Goal: Contribute content: Contribute content

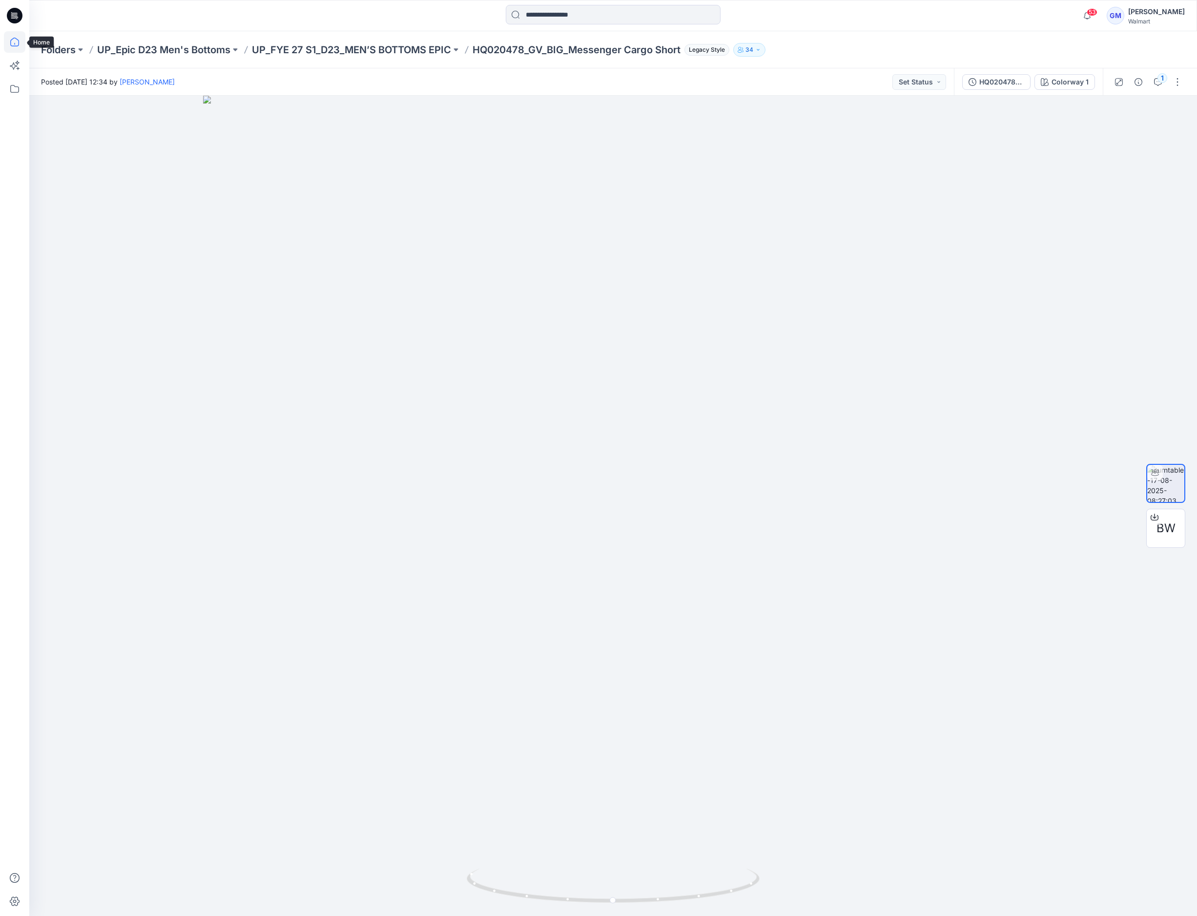
click at [15, 37] on icon at bounding box center [14, 41] width 21 height 21
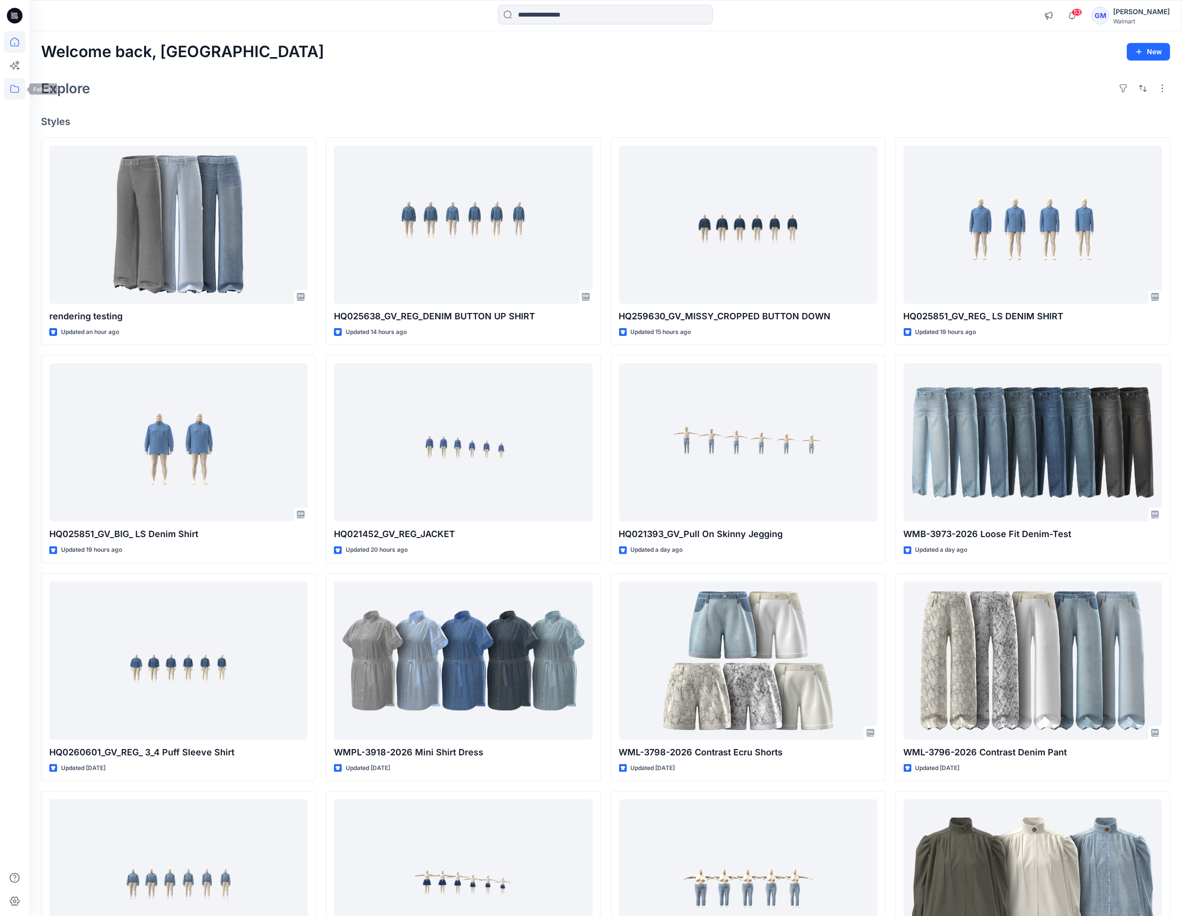
click at [12, 85] on icon at bounding box center [14, 89] width 9 height 8
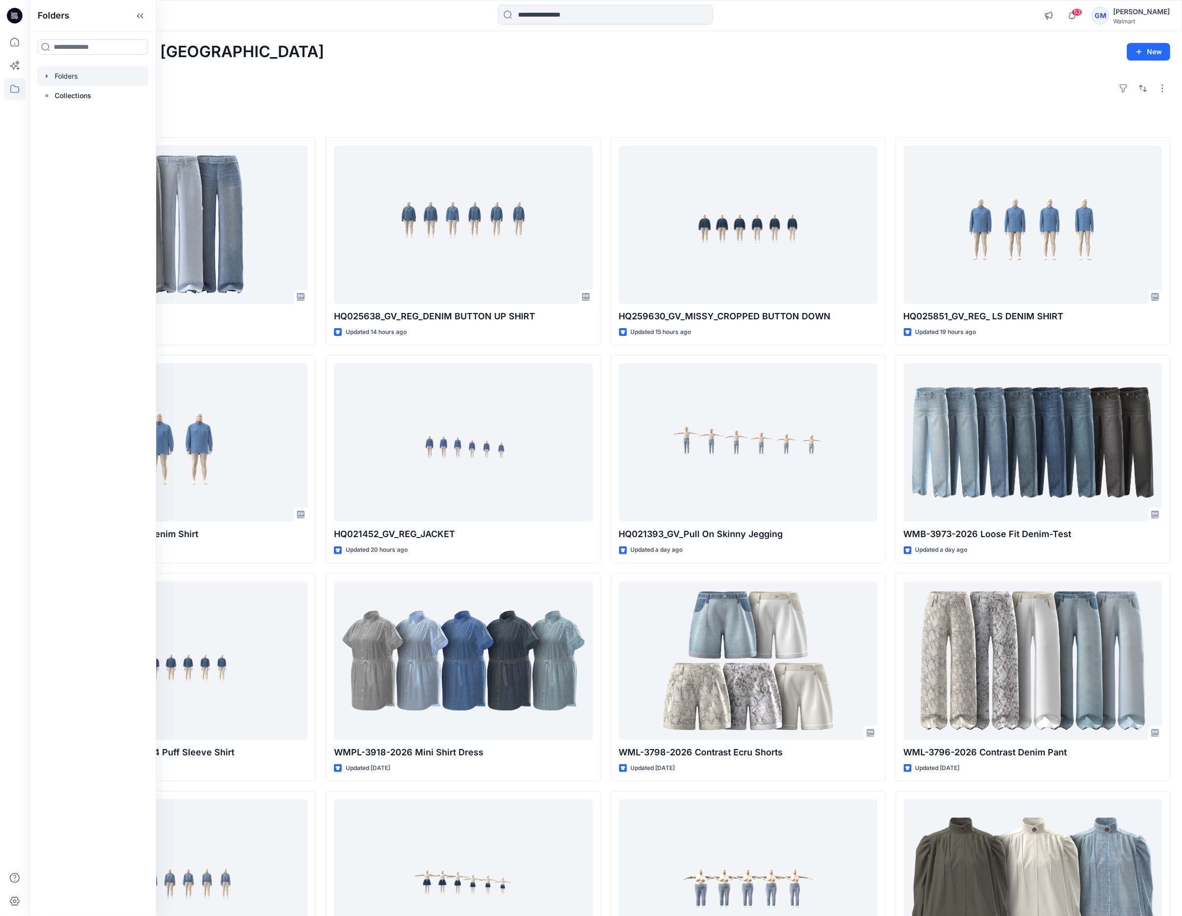
click at [71, 78] on div at bounding box center [92, 76] width 111 height 20
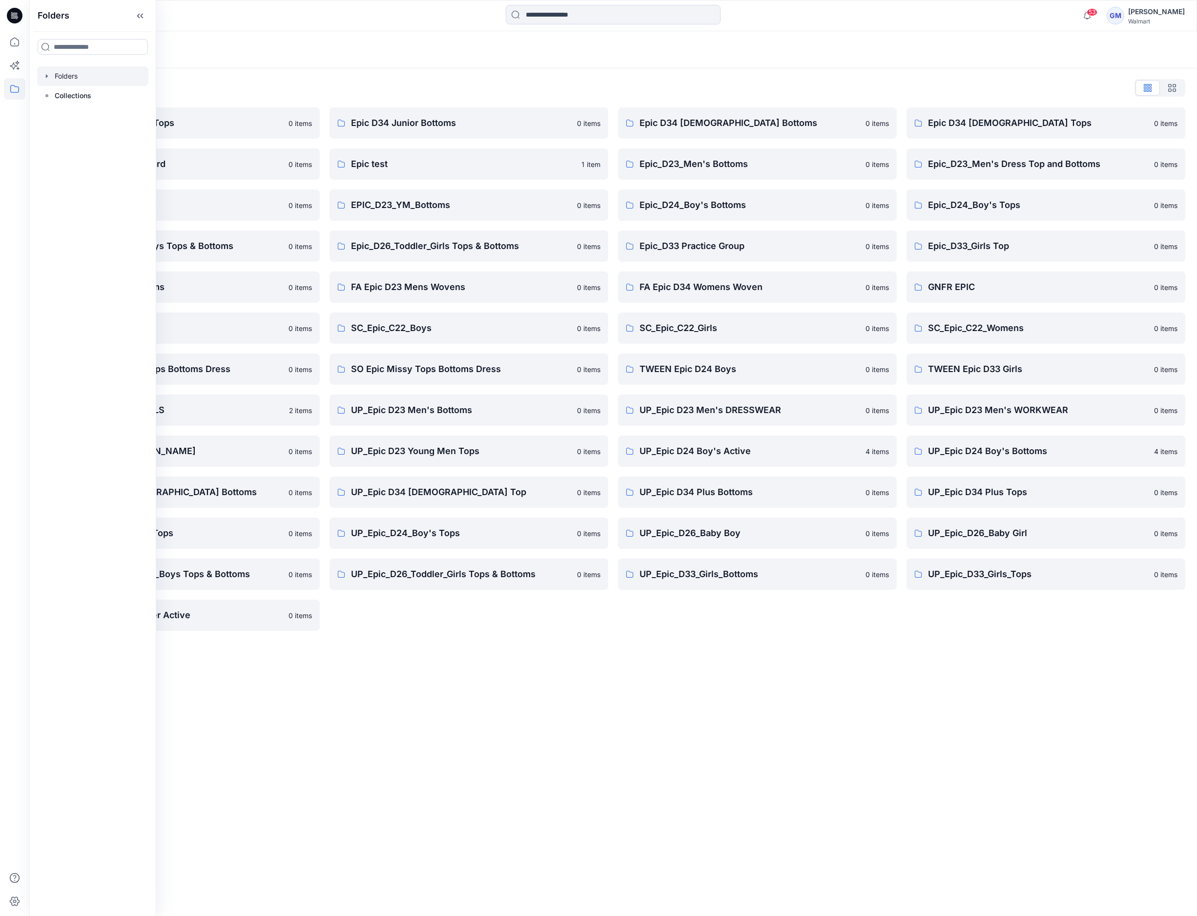
click at [745, 705] on div "Folders Folders List Epic D23 Young Men Tops 0 items Epic NYC practice board 0 …" at bounding box center [613, 473] width 1168 height 885
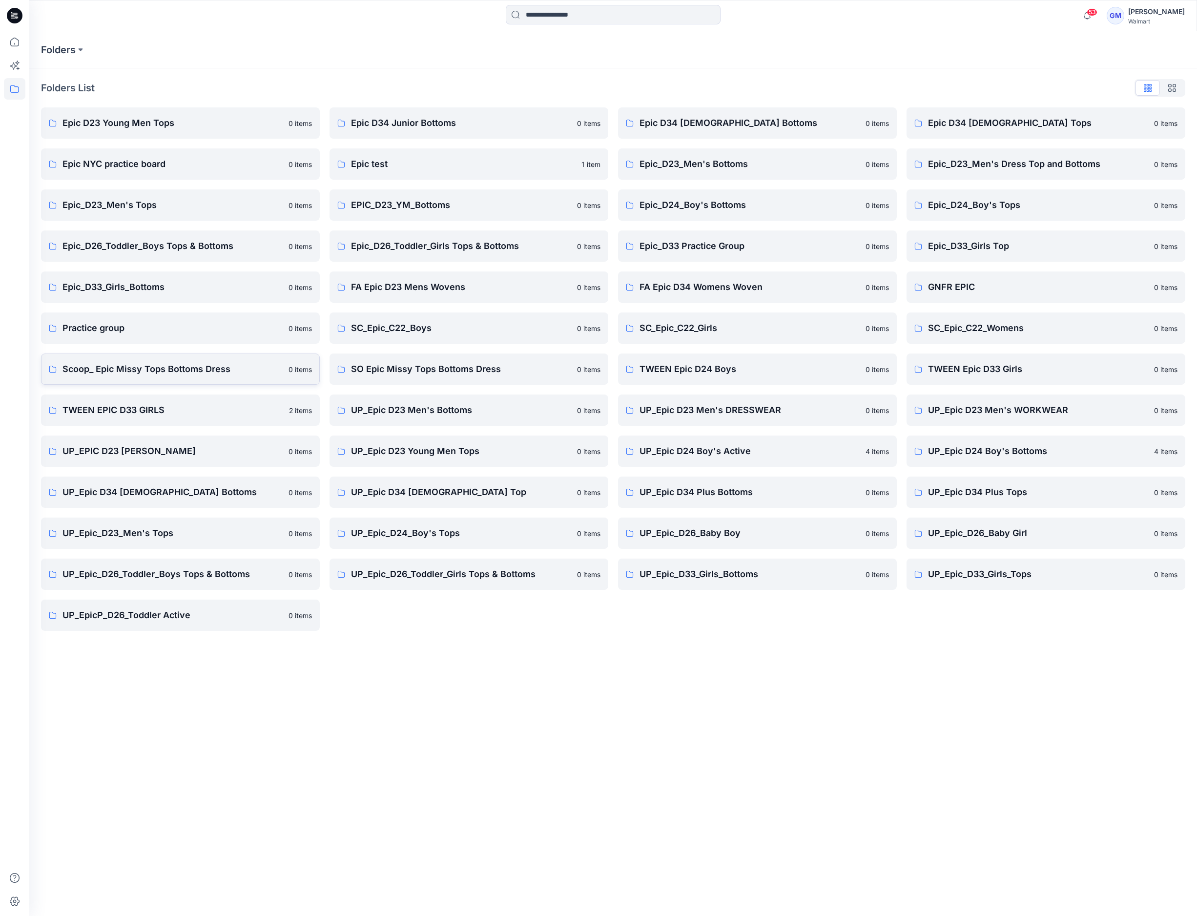
click at [127, 371] on p "Scoop_ Epic Missy Tops Bottoms Dress" at bounding box center [172, 369] width 220 height 14
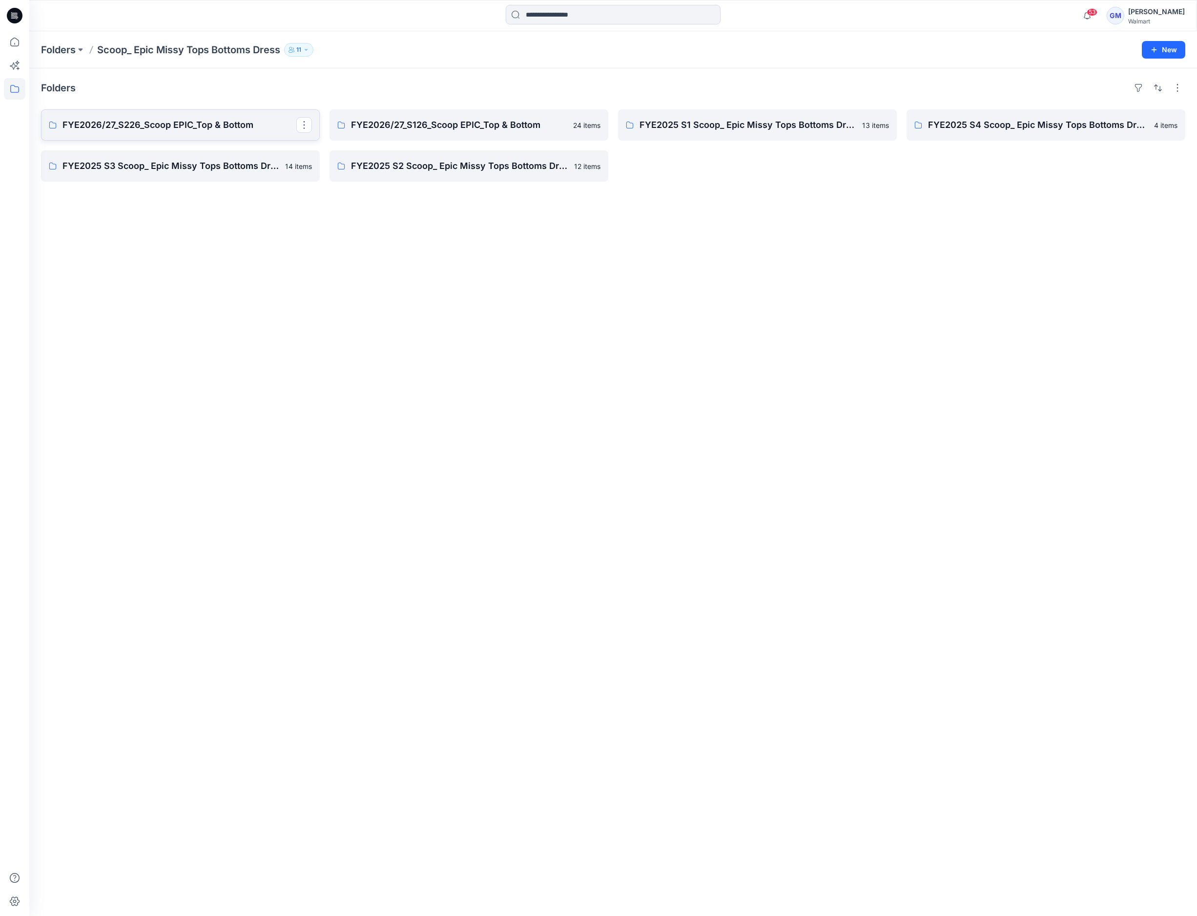
click at [192, 131] on p "FYE2026/27_S226_Scoop EPIC_Top & Bottom" at bounding box center [179, 125] width 234 height 14
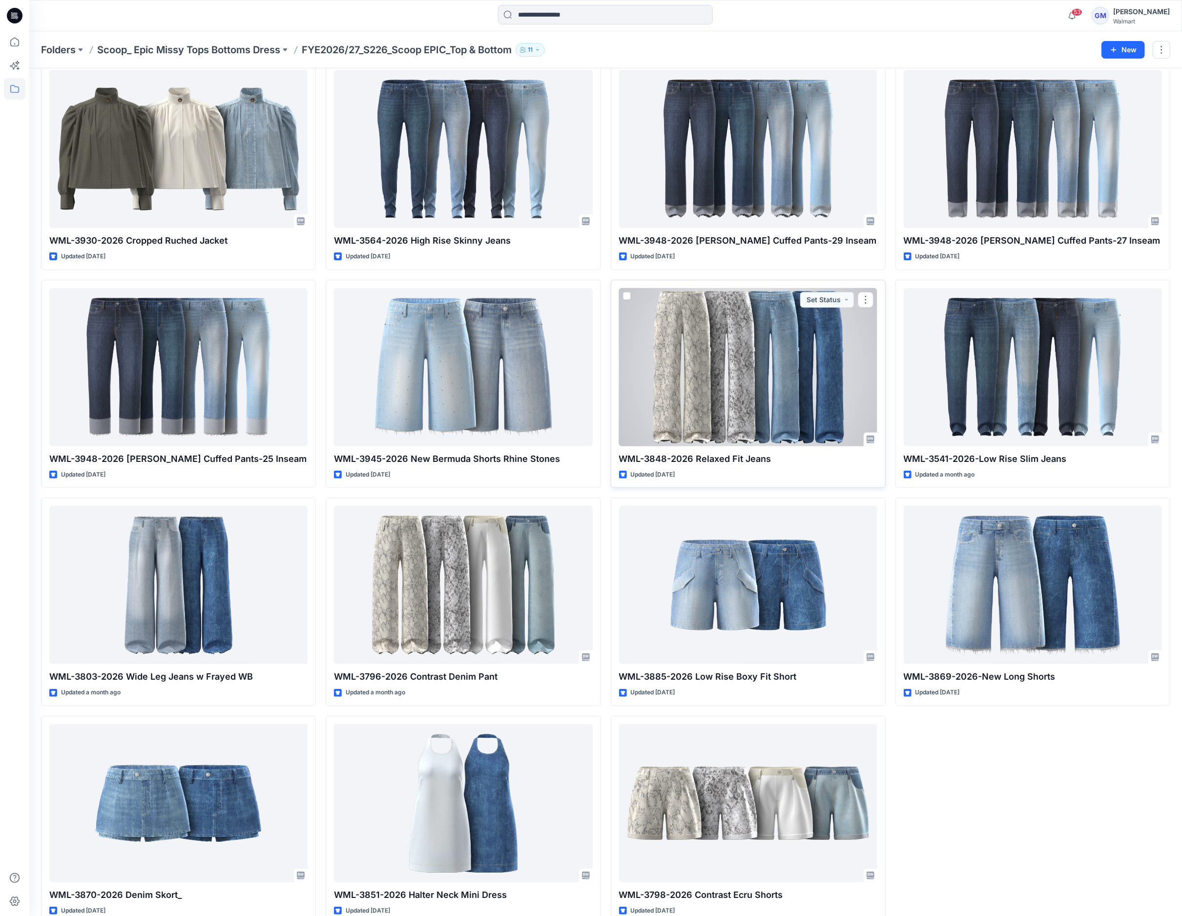
scroll to position [68, 0]
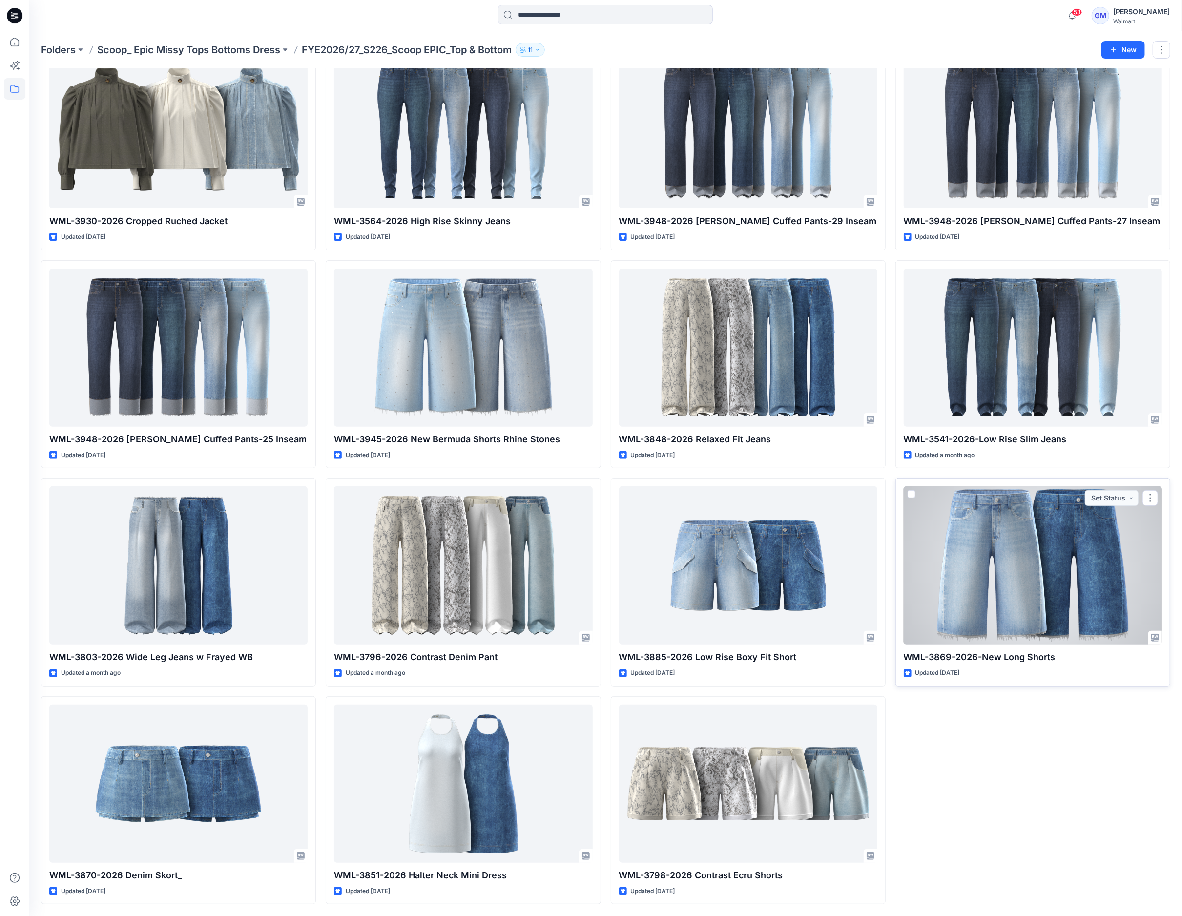
click at [1055, 569] on div at bounding box center [1033, 565] width 258 height 158
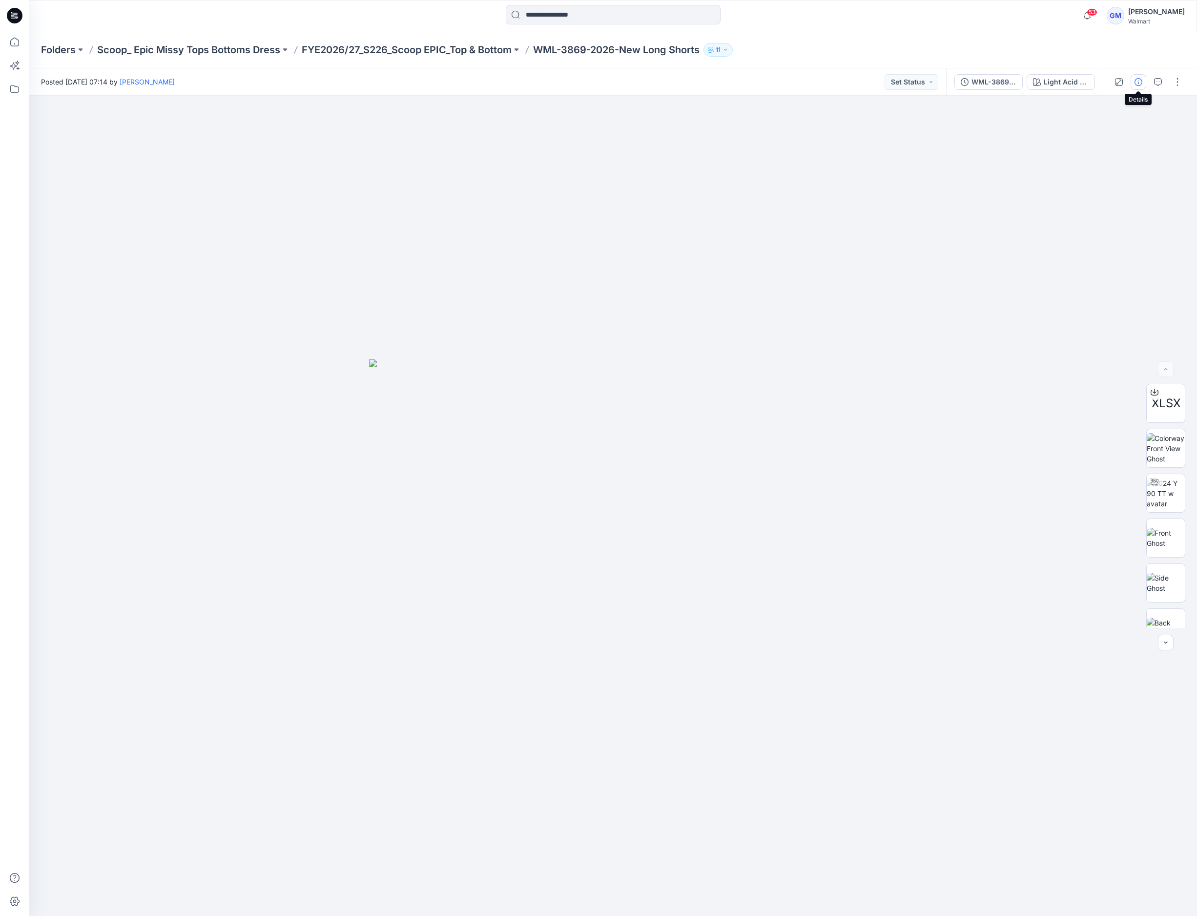
click at [1137, 81] on icon "button" at bounding box center [1139, 82] width 8 height 8
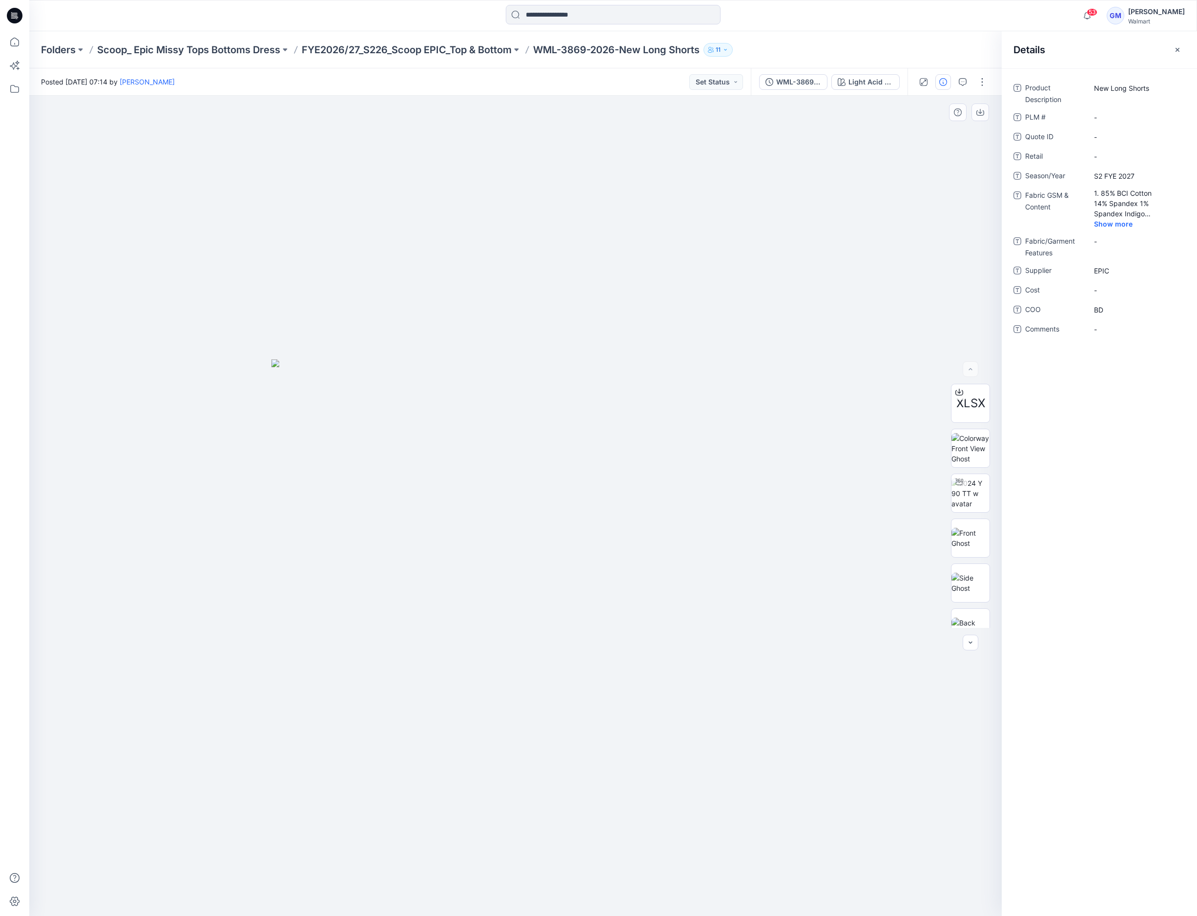
click at [727, 381] on img at bounding box center [515, 637] width 488 height 557
click at [276, 468] on img at bounding box center [515, 637] width 488 height 557
click at [213, 441] on div at bounding box center [515, 506] width 973 height 820
click at [797, 77] on div "WML-3869-2026-New Long Shorts_Full Colorway" at bounding box center [798, 82] width 45 height 11
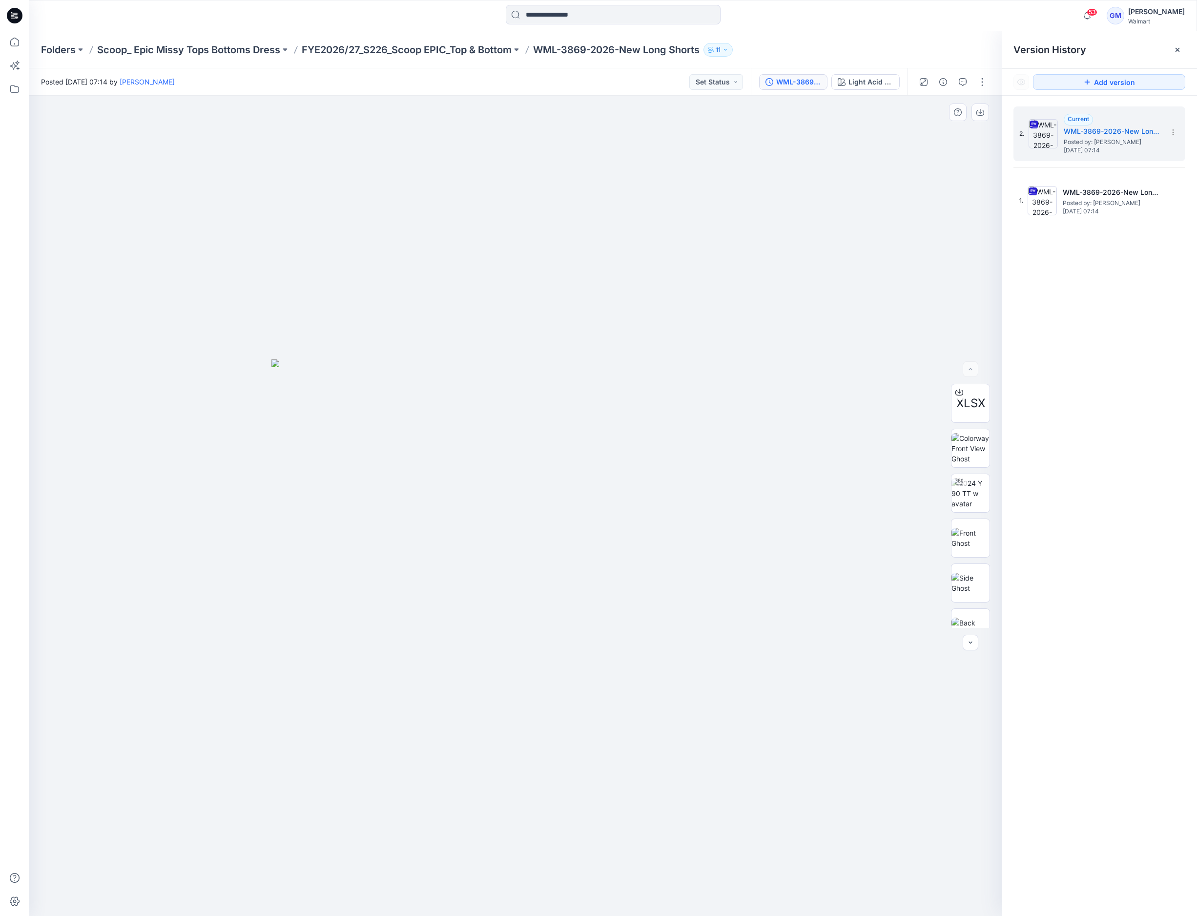
click at [290, 844] on div at bounding box center [515, 506] width 973 height 820
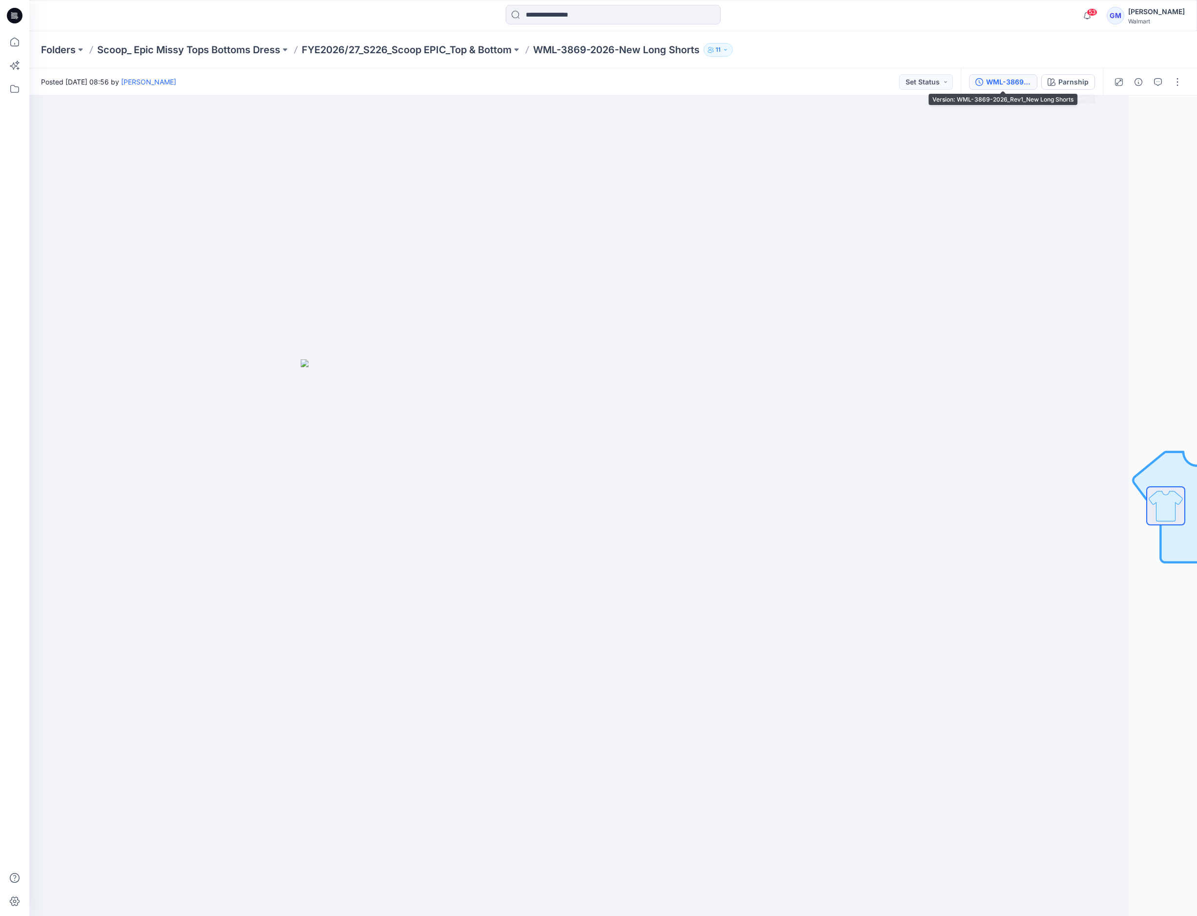
click at [1014, 85] on div "WML-3869-2026_Rev1_New Long Shorts" at bounding box center [1008, 82] width 45 height 11
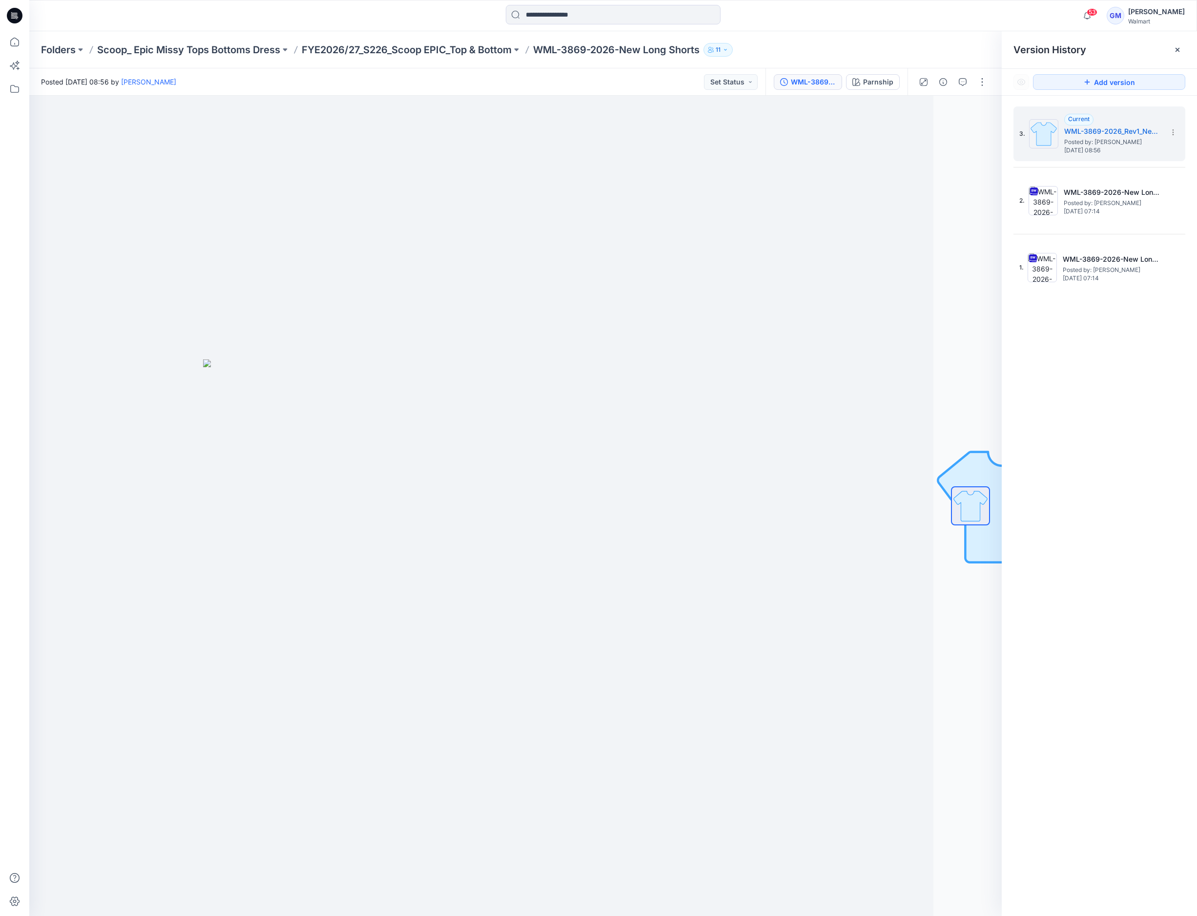
click at [1141, 650] on div "3. Current WML-3869-2026_Rev1_New Long Shorts Posted by: [PERSON_NAME] [DATE] 0…" at bounding box center [1099, 513] width 195 height 834
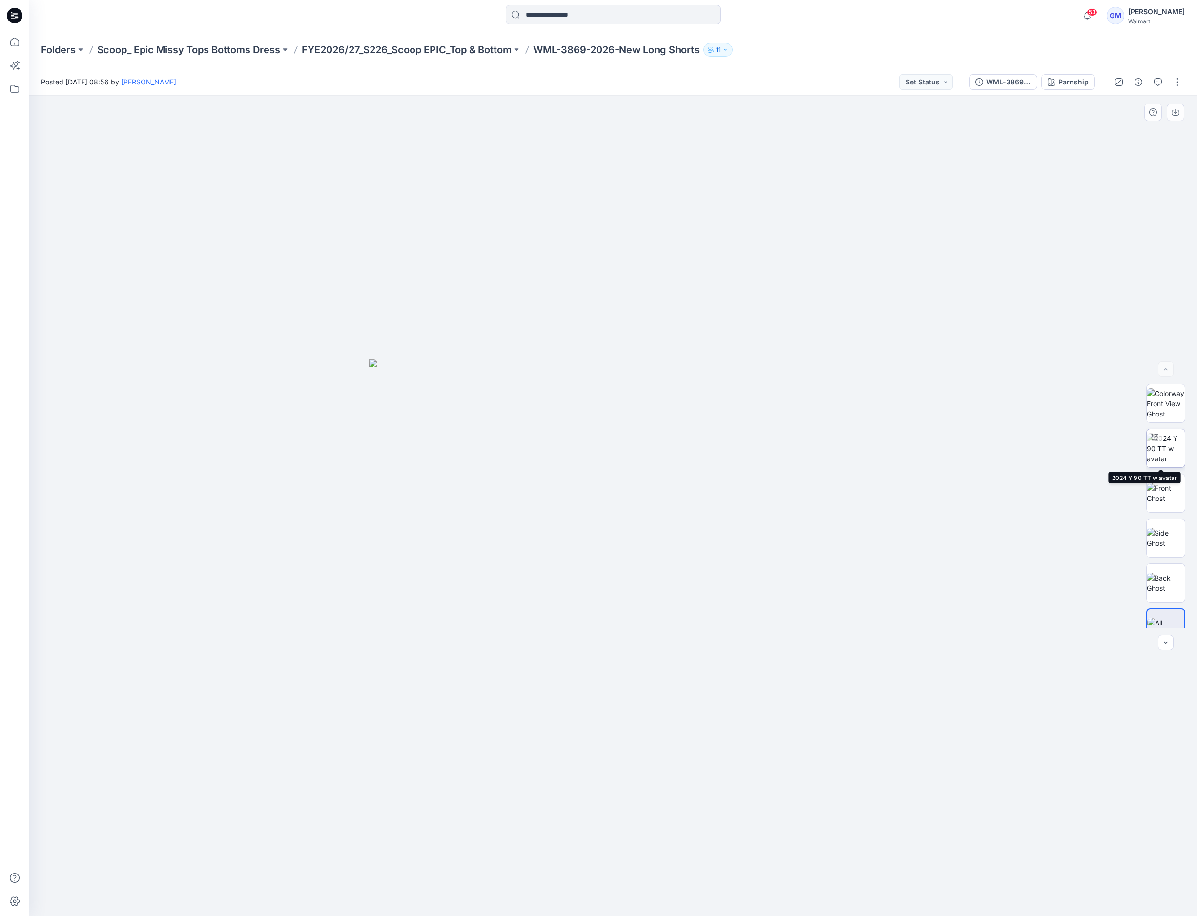
click at [1163, 460] on img at bounding box center [1166, 448] width 38 height 31
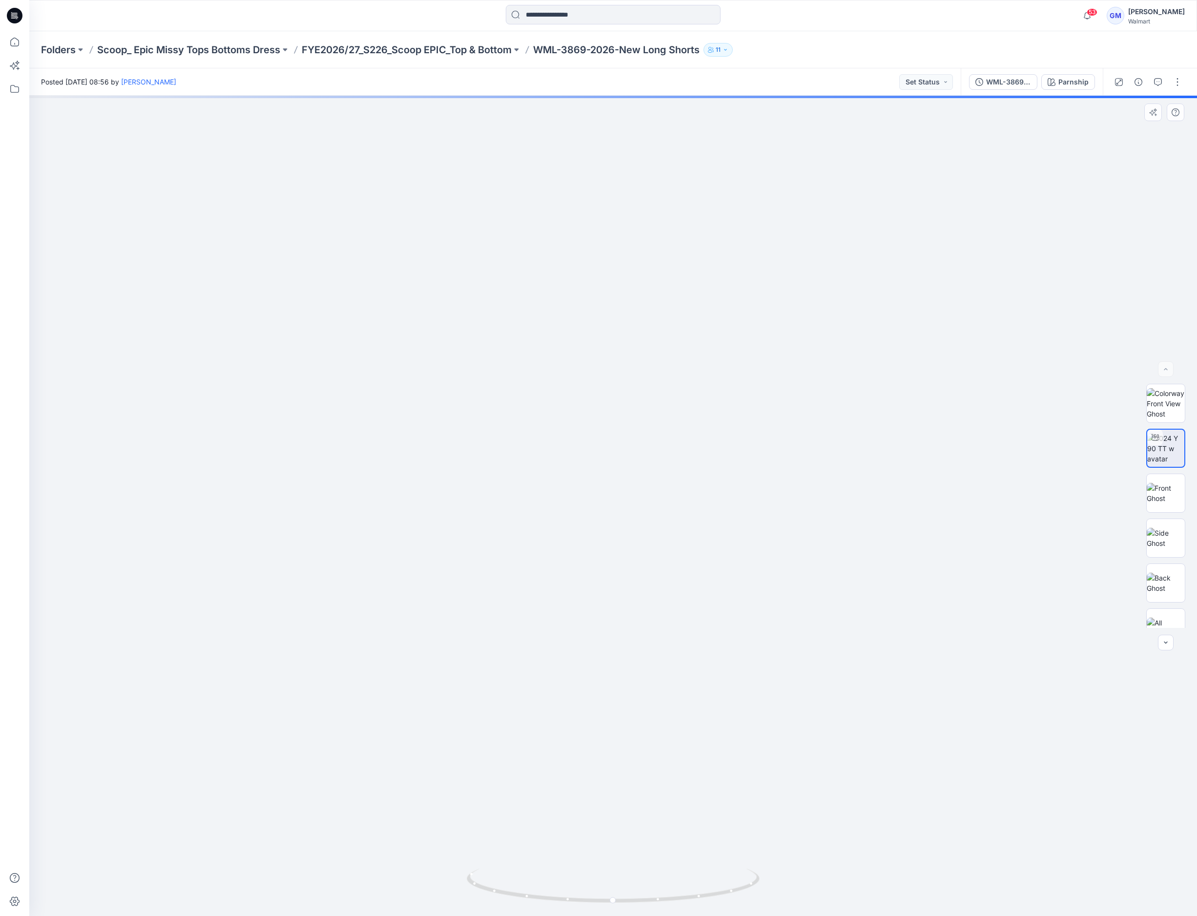
drag, startPoint x: 757, startPoint y: 712, endPoint x: 758, endPoint y: 542, distance: 169.9
click at [758, 542] on img at bounding box center [614, 168] width 1783 height 1496
click at [219, 353] on img at bounding box center [615, 125] width 1904 height 1581
click at [143, 480] on img at bounding box center [615, 125] width 1904 height 1581
click at [304, 474] on img at bounding box center [615, 125] width 1904 height 1581
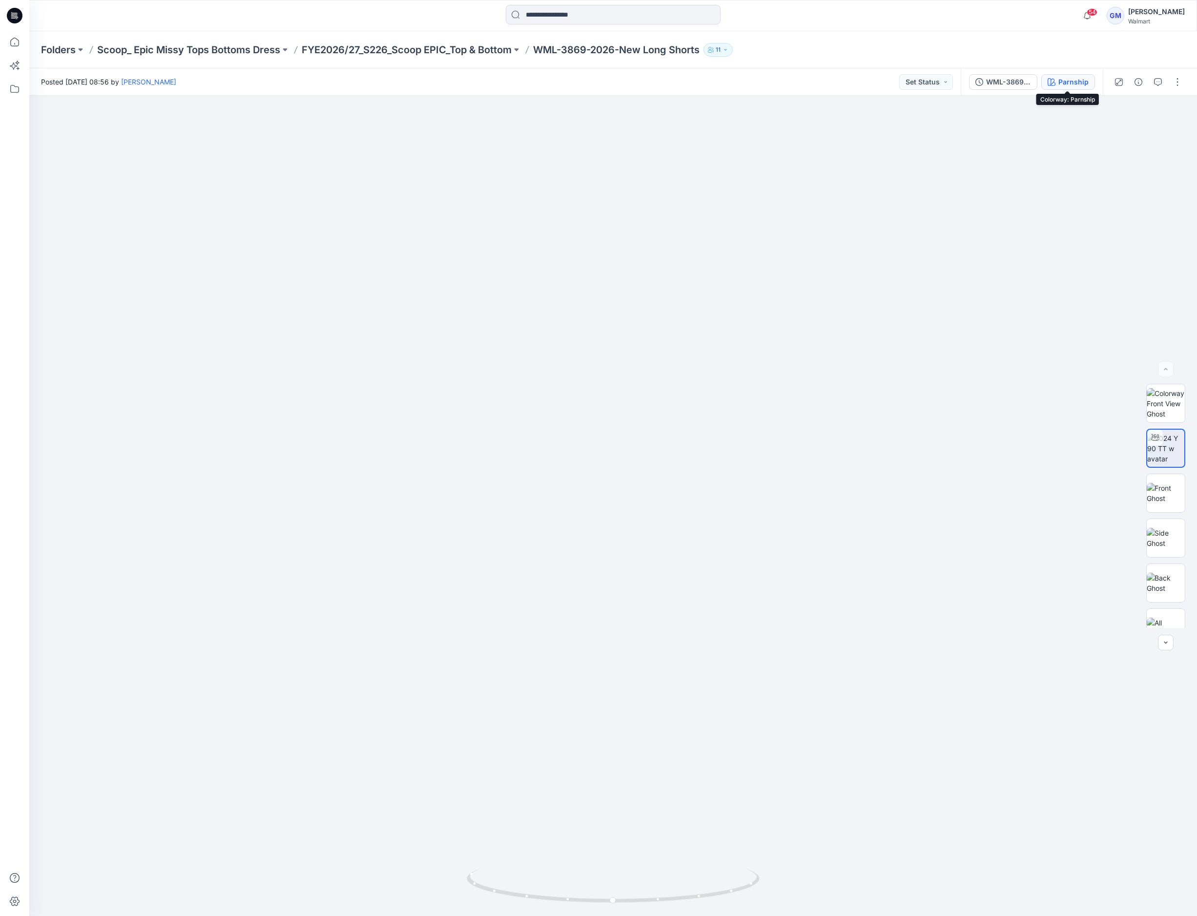
click at [1057, 74] on button "Parnship" at bounding box center [1068, 82] width 54 height 16
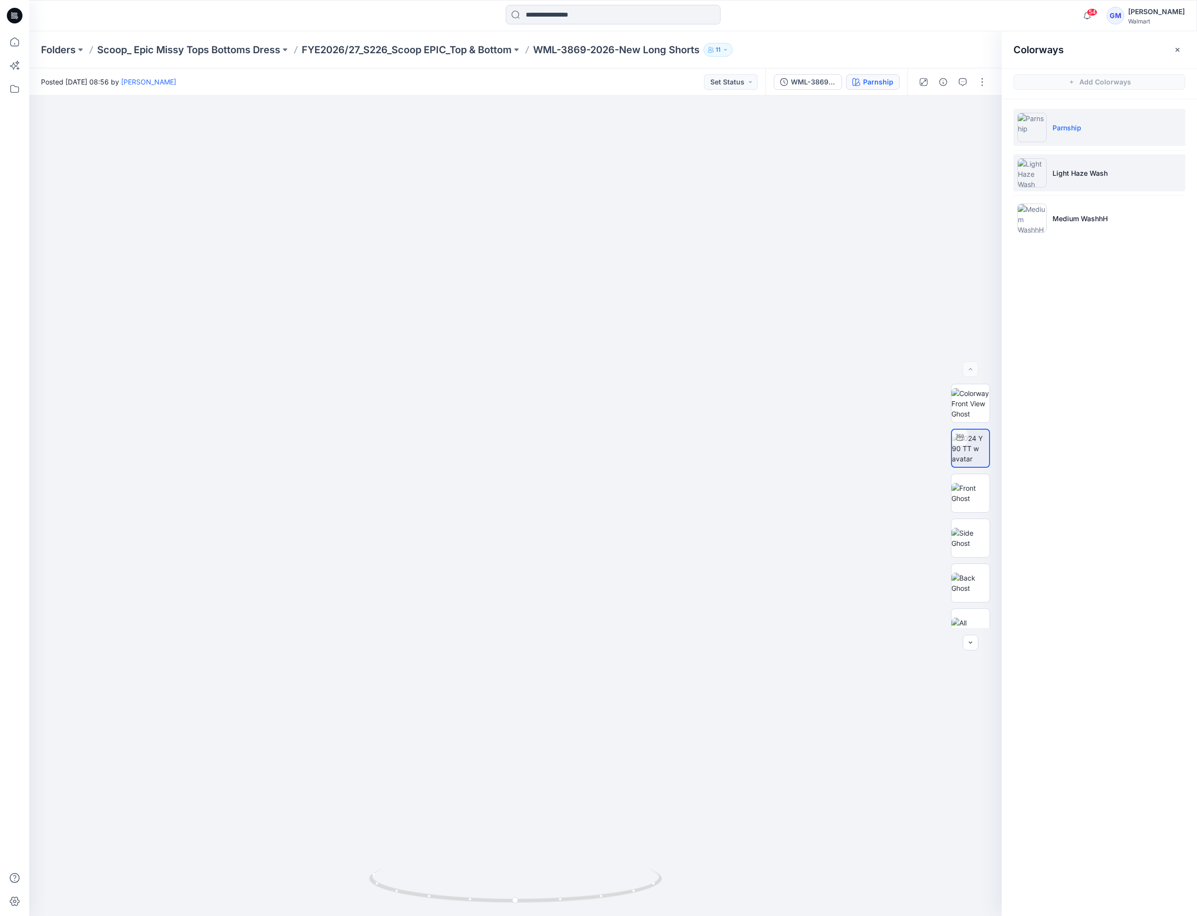
click at [1109, 176] on li "Light Haze Wash" at bounding box center [1100, 172] width 172 height 37
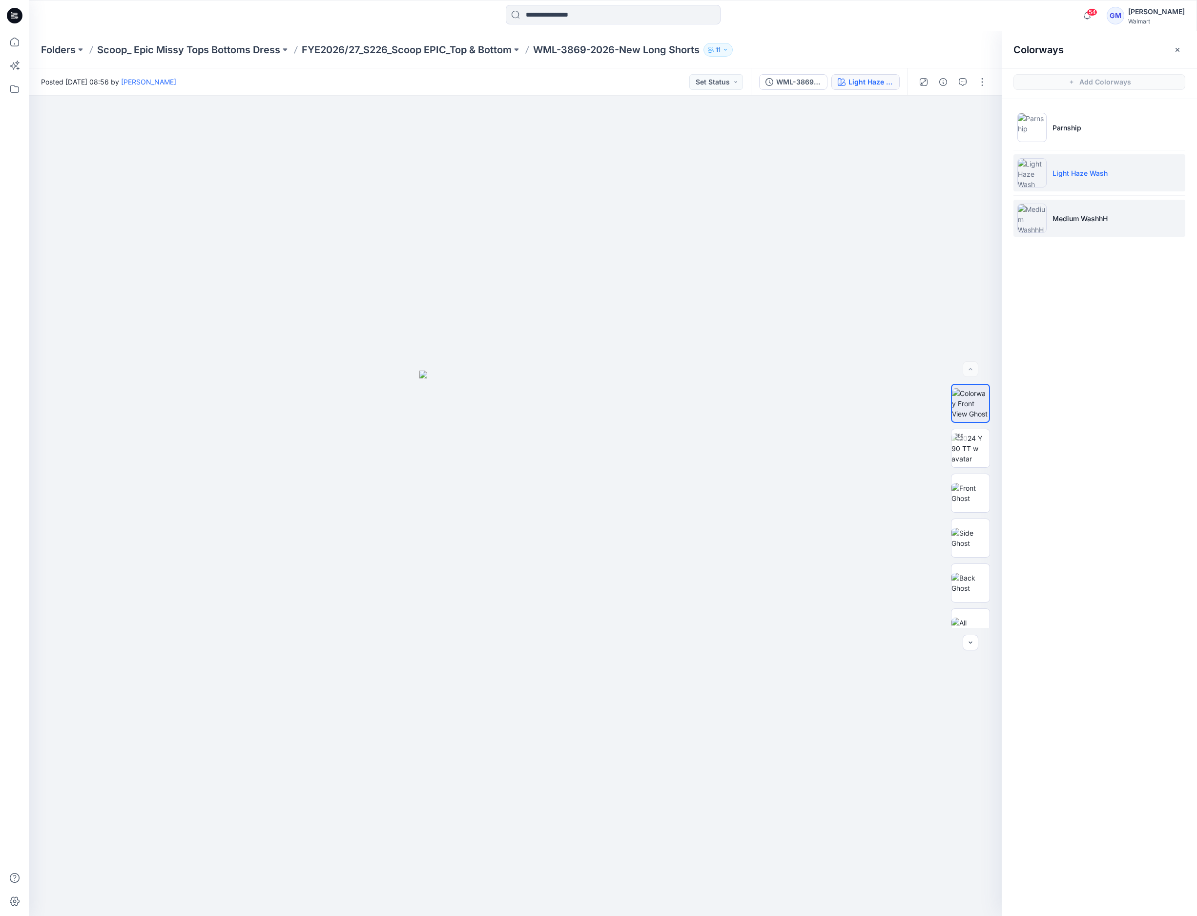
click at [1096, 220] on p "Medium WashhH" at bounding box center [1080, 218] width 55 height 10
click at [984, 78] on button "button" at bounding box center [983, 82] width 16 height 16
click at [938, 130] on button "Edit" at bounding box center [941, 132] width 90 height 18
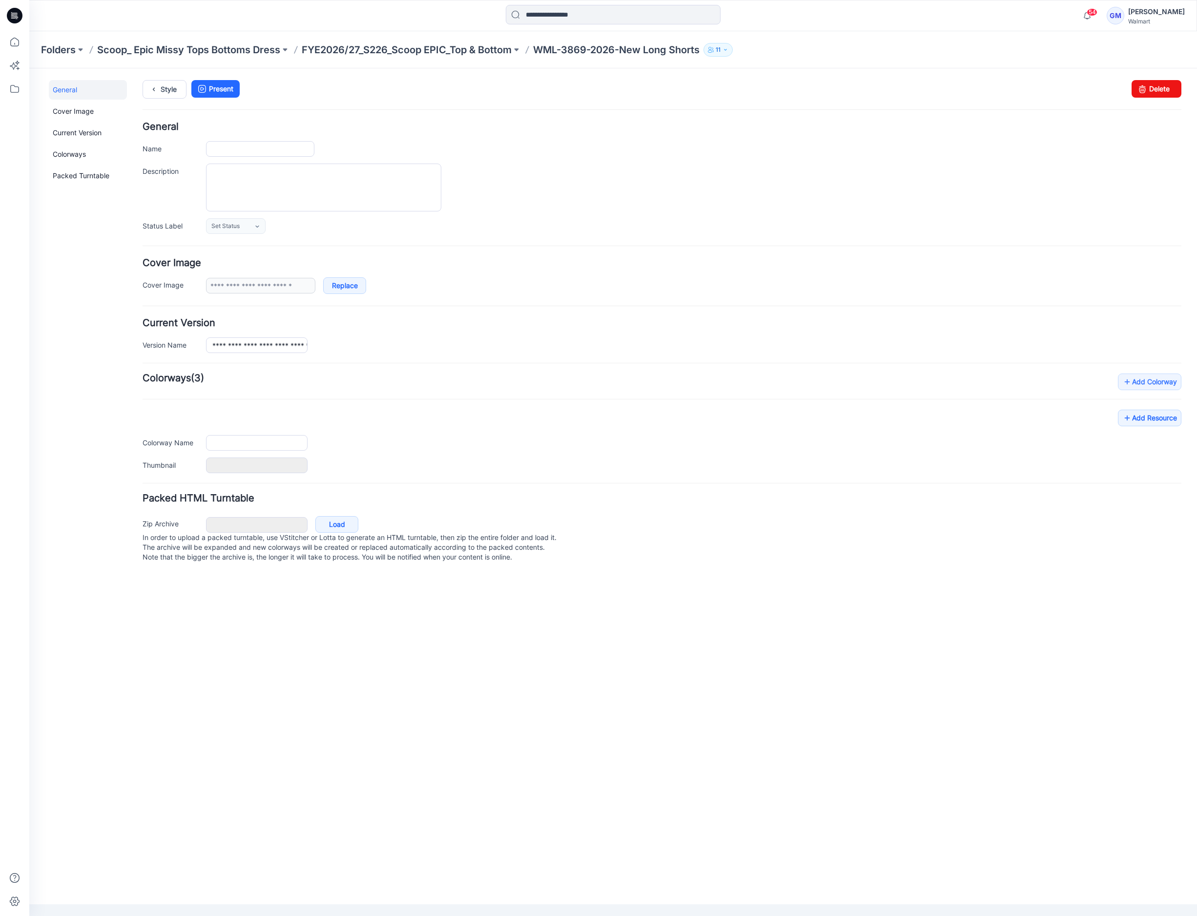
type input "**********"
type input "********"
type input "**********"
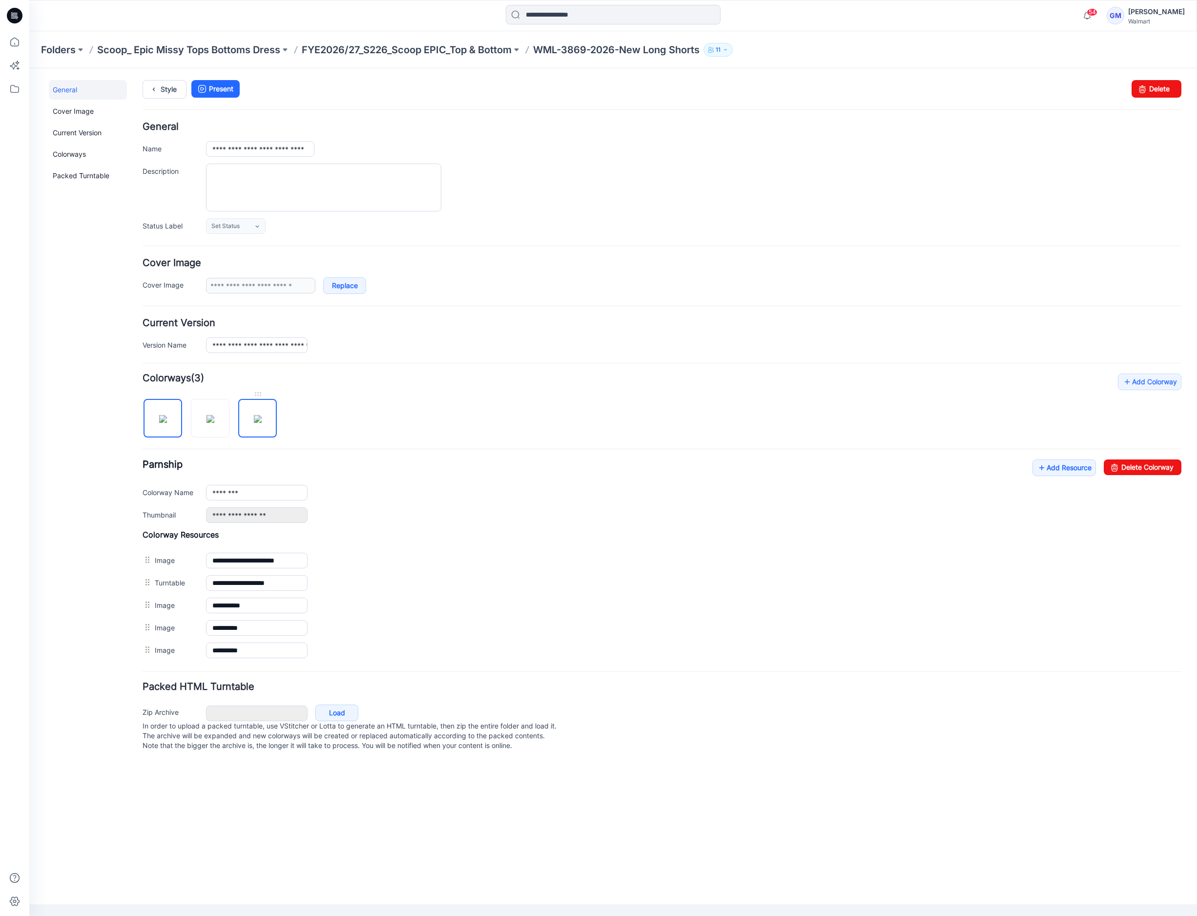
click at [258, 423] on img at bounding box center [258, 419] width 8 height 8
click at [1148, 466] on link "Delete Colorway" at bounding box center [1143, 467] width 78 height 16
click at [214, 415] on img at bounding box center [211, 419] width 8 height 8
click at [1122, 464] on link "Delete Colorway" at bounding box center [1143, 467] width 78 height 16
type input "********"
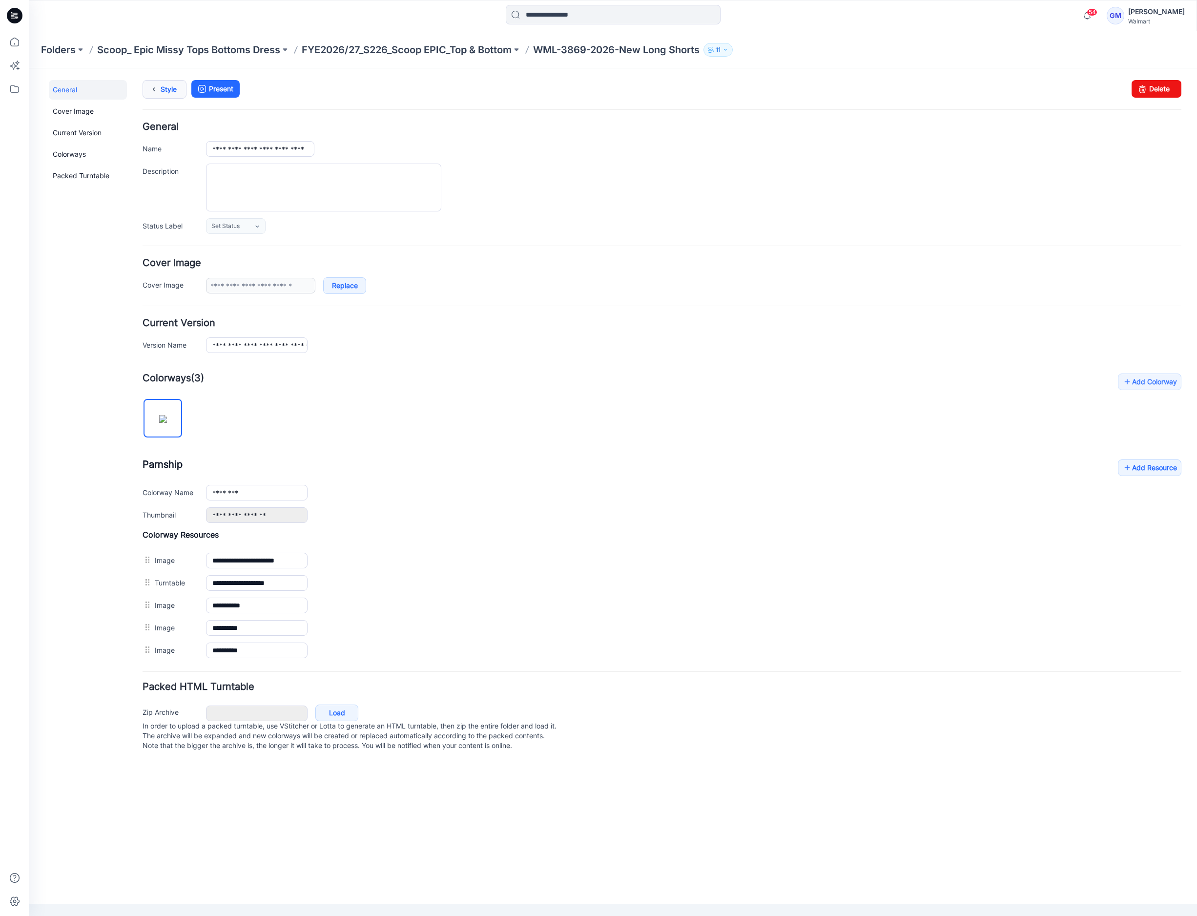
click at [169, 87] on link "Style" at bounding box center [165, 89] width 44 height 19
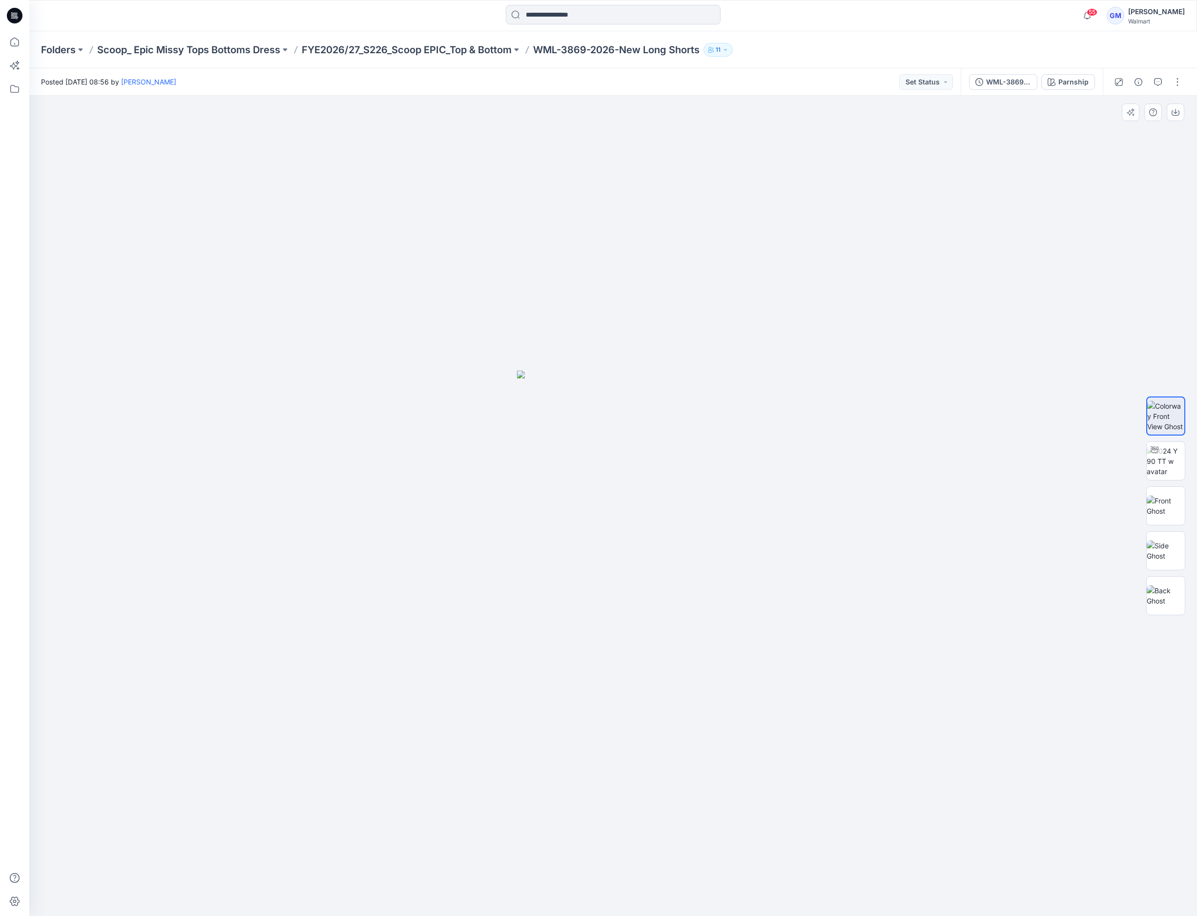
click at [290, 635] on div at bounding box center [613, 506] width 1168 height 820
click at [202, 597] on div at bounding box center [613, 506] width 1168 height 820
click at [1166, 448] on img at bounding box center [1166, 448] width 0 height 0
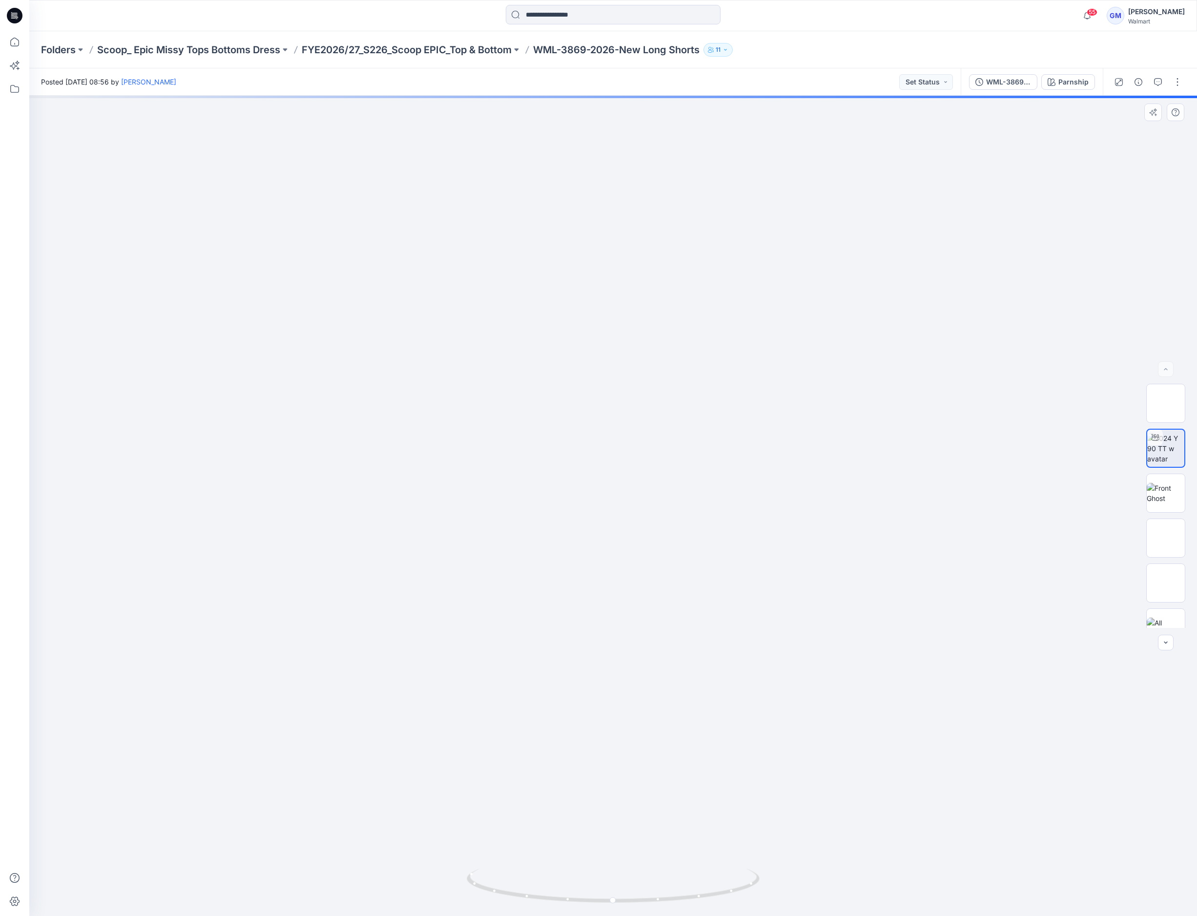
drag, startPoint x: 758, startPoint y: 603, endPoint x: 762, endPoint y: 437, distance: 167.0
click at [1010, 86] on div "WML-3869-2026_Rev1_New Long Shorts" at bounding box center [1008, 82] width 45 height 11
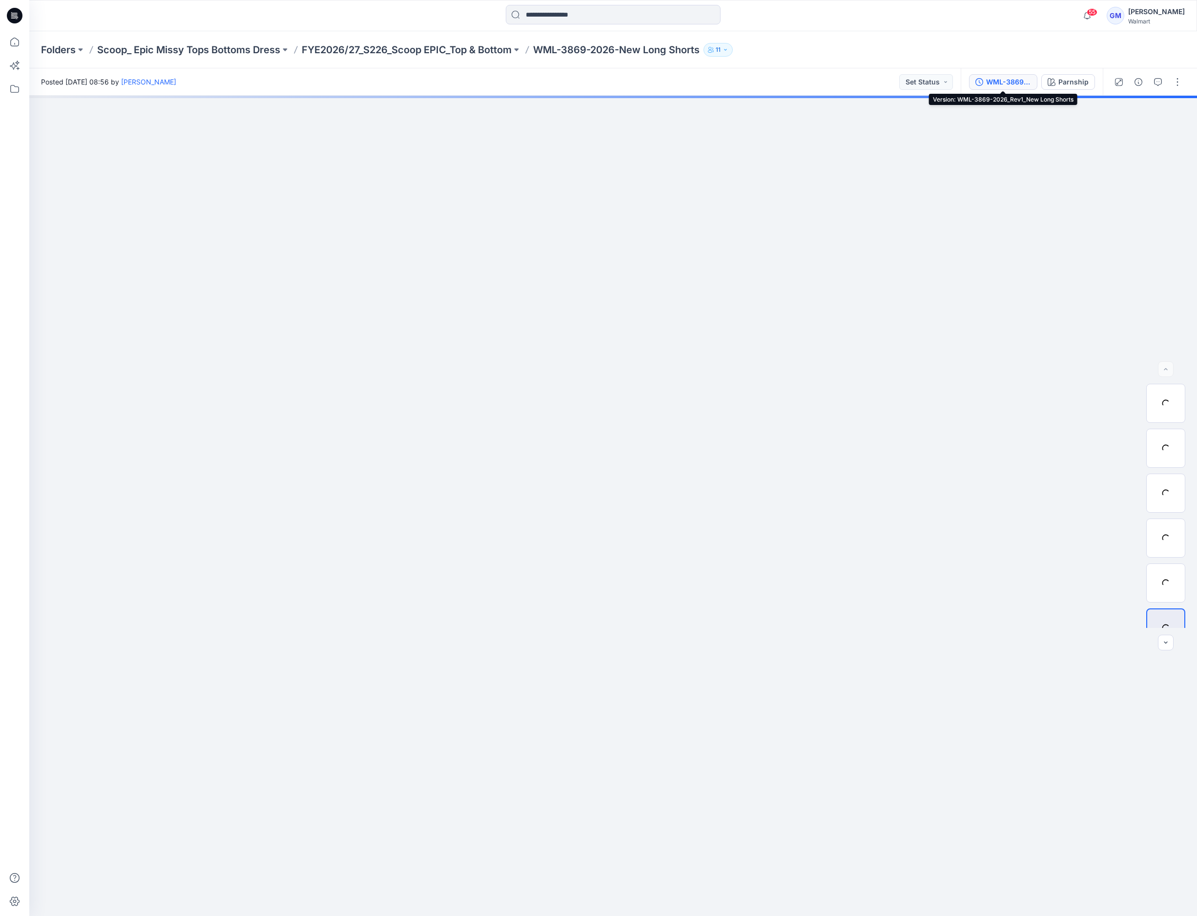
click at [992, 83] on div "WML-3869-2026_Rev1_New Long Shorts" at bounding box center [1008, 82] width 45 height 11
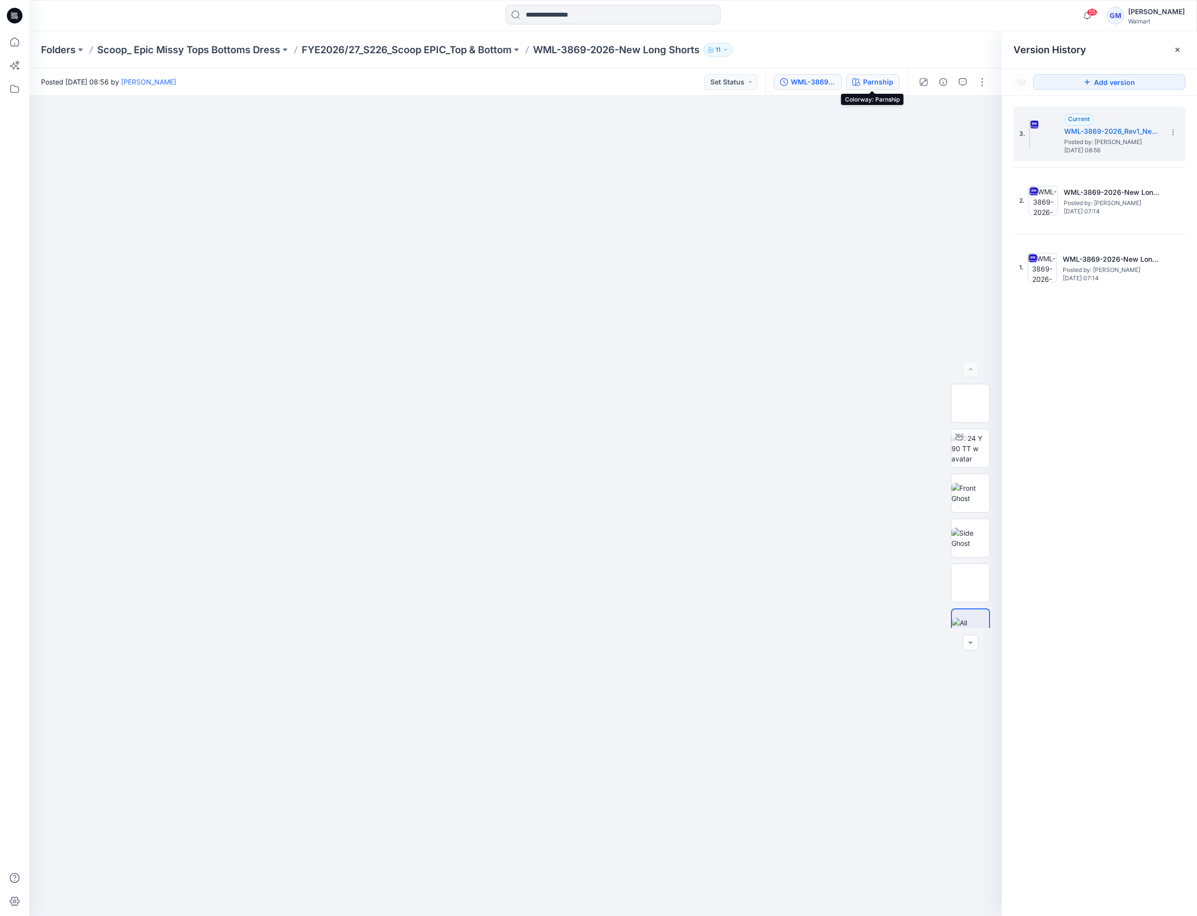
click at [892, 85] on div "Parnship" at bounding box center [878, 82] width 30 height 11
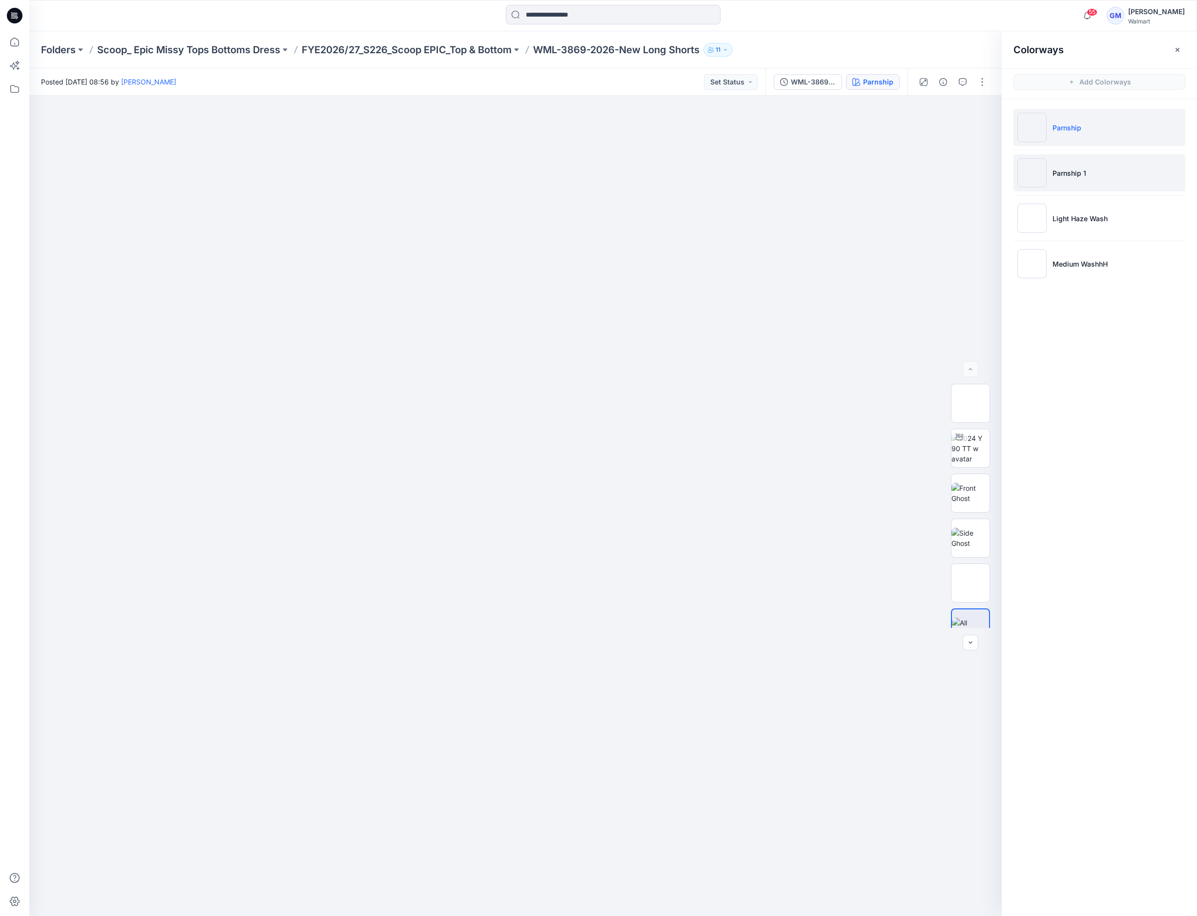
click at [1072, 168] on p "Parnship 1" at bounding box center [1070, 173] width 34 height 10
click at [971, 461] on img at bounding box center [971, 461] width 0 height 0
click at [980, 502] on img at bounding box center [971, 506] width 38 height 21
click at [971, 551] on img at bounding box center [971, 551] width 0 height 0
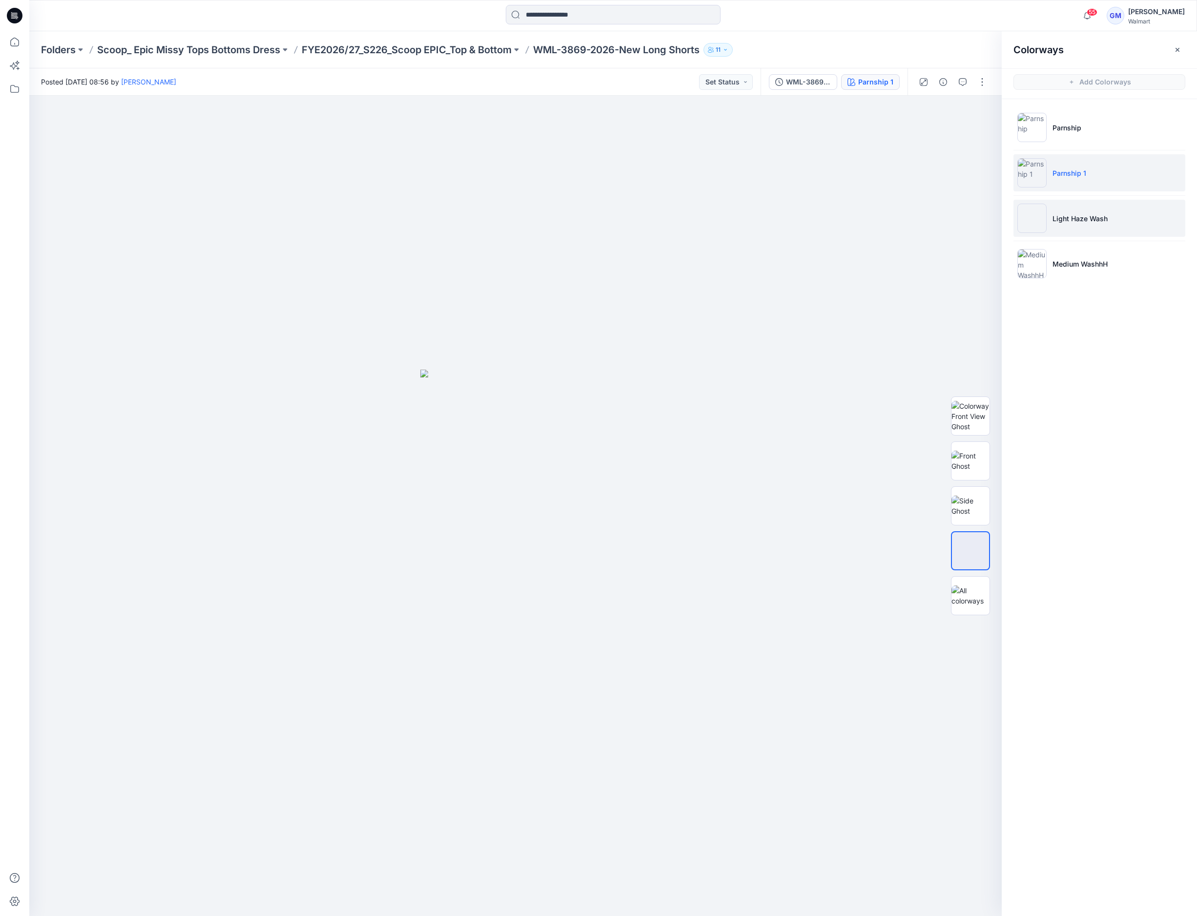
click at [1093, 211] on li "Light Haze Wash" at bounding box center [1100, 218] width 172 height 37
click at [978, 462] on img at bounding box center [971, 461] width 38 height 21
click at [982, 505] on img at bounding box center [971, 506] width 38 height 21
click at [981, 554] on img at bounding box center [971, 551] width 38 height 21
click at [1082, 271] on li "Medium WashhH" at bounding box center [1100, 263] width 172 height 37
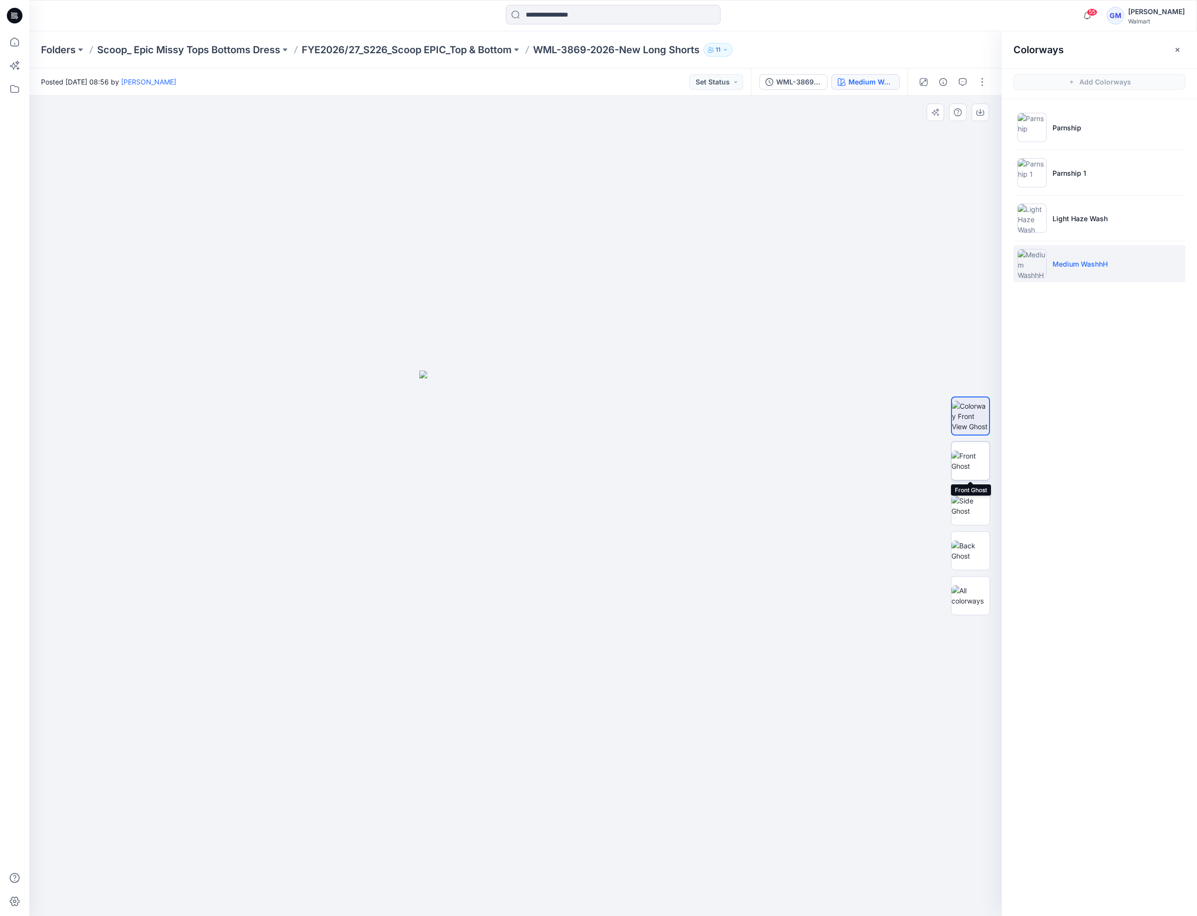
click at [977, 460] on img at bounding box center [971, 461] width 38 height 21
click at [976, 509] on img at bounding box center [971, 506] width 38 height 21
click at [975, 561] on img at bounding box center [971, 551] width 38 height 21
click at [975, 454] on img at bounding box center [971, 461] width 38 height 21
click at [973, 424] on img at bounding box center [971, 416] width 38 height 31
